Goal: Transaction & Acquisition: Purchase product/service

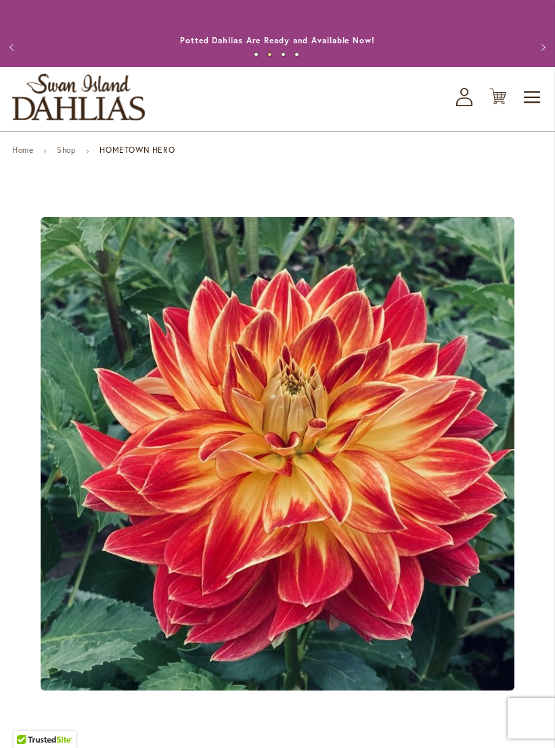
click at [306, 729] on div at bounding box center [277, 453] width 530 height 551
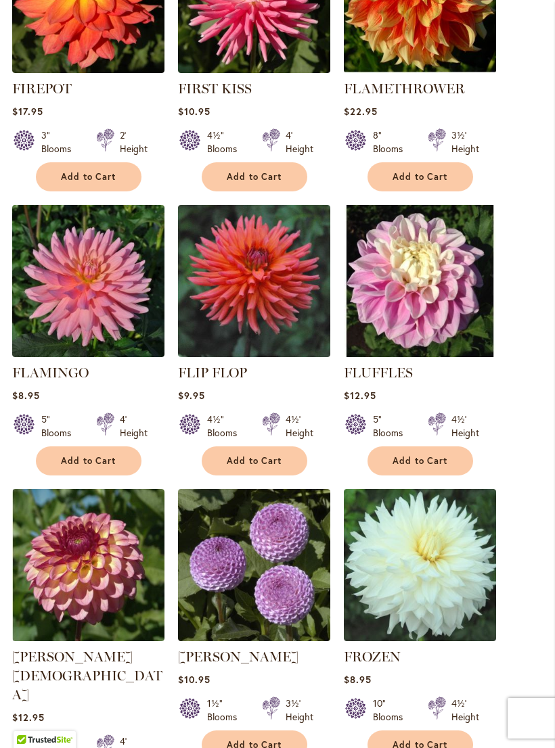
scroll to position [631, 0]
click at [402, 227] on img at bounding box center [420, 282] width 152 height 152
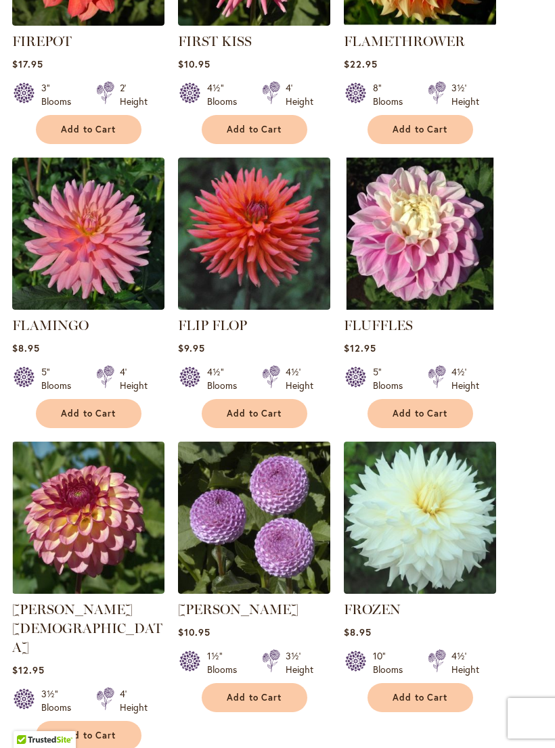
scroll to position [653, 0]
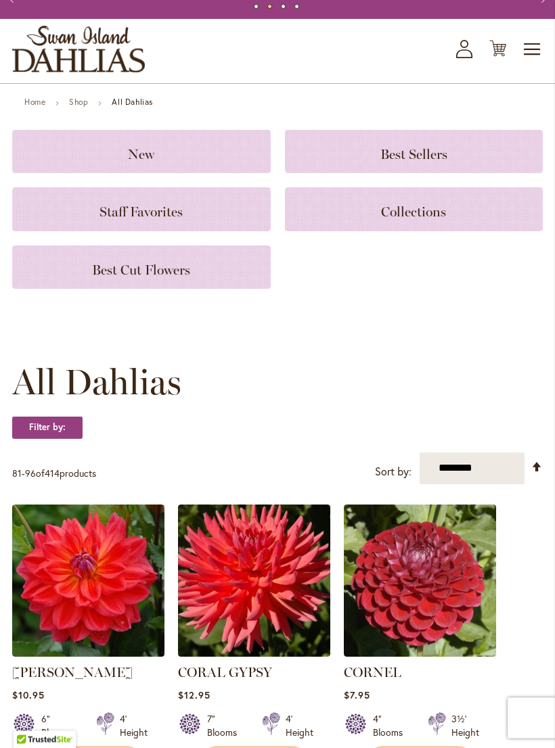
scroll to position [43, 0]
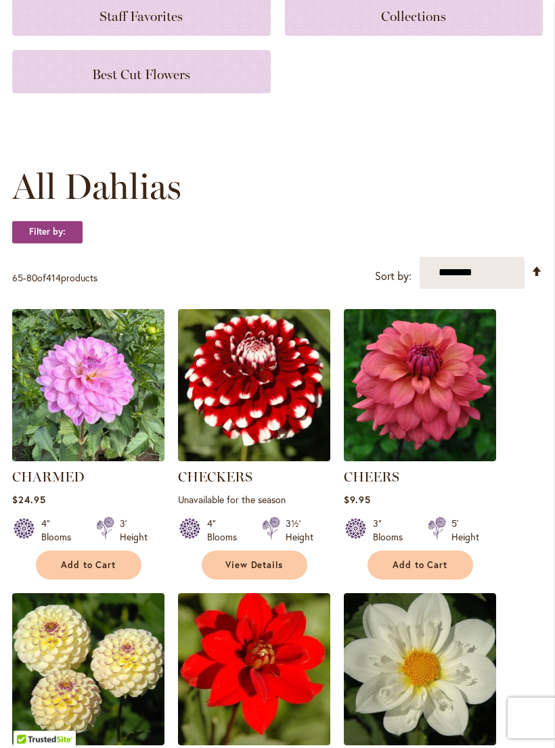
scroll to position [207, 0]
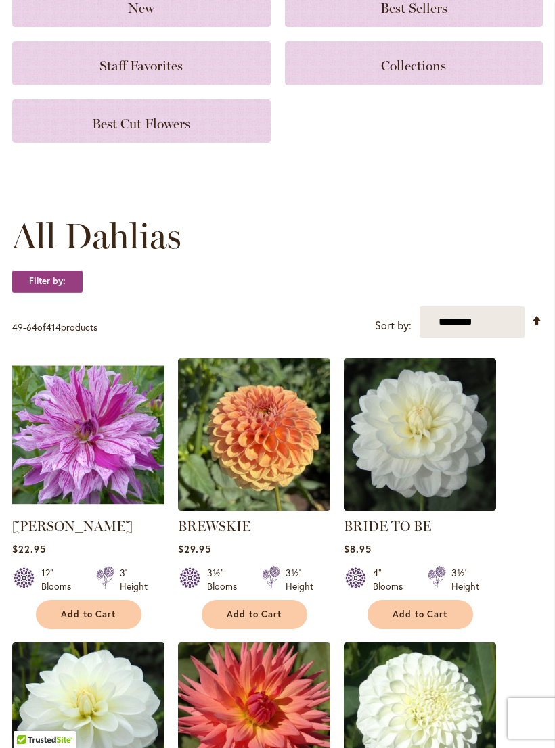
scroll to position [192, 0]
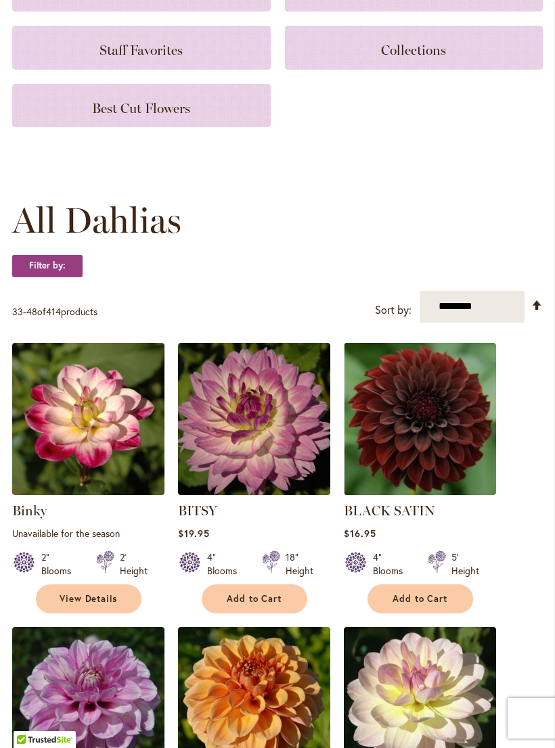
scroll to position [208, 0]
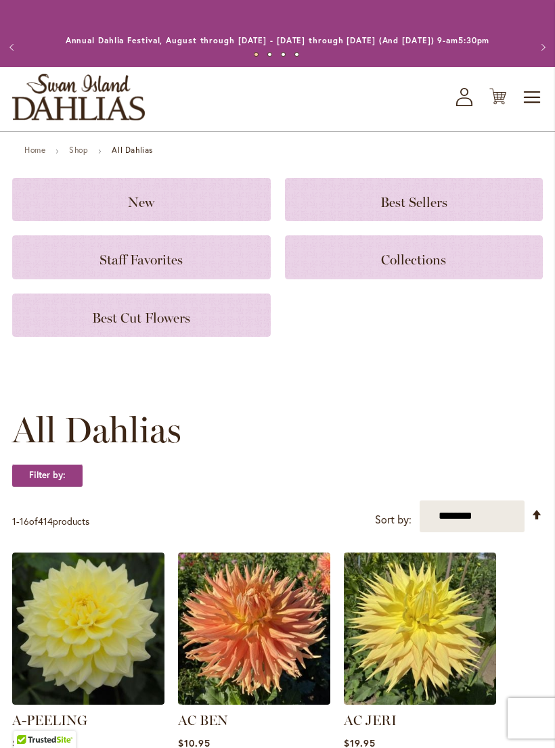
click at [313, 618] on img at bounding box center [254, 629] width 152 height 152
